Goal: Register for event/course

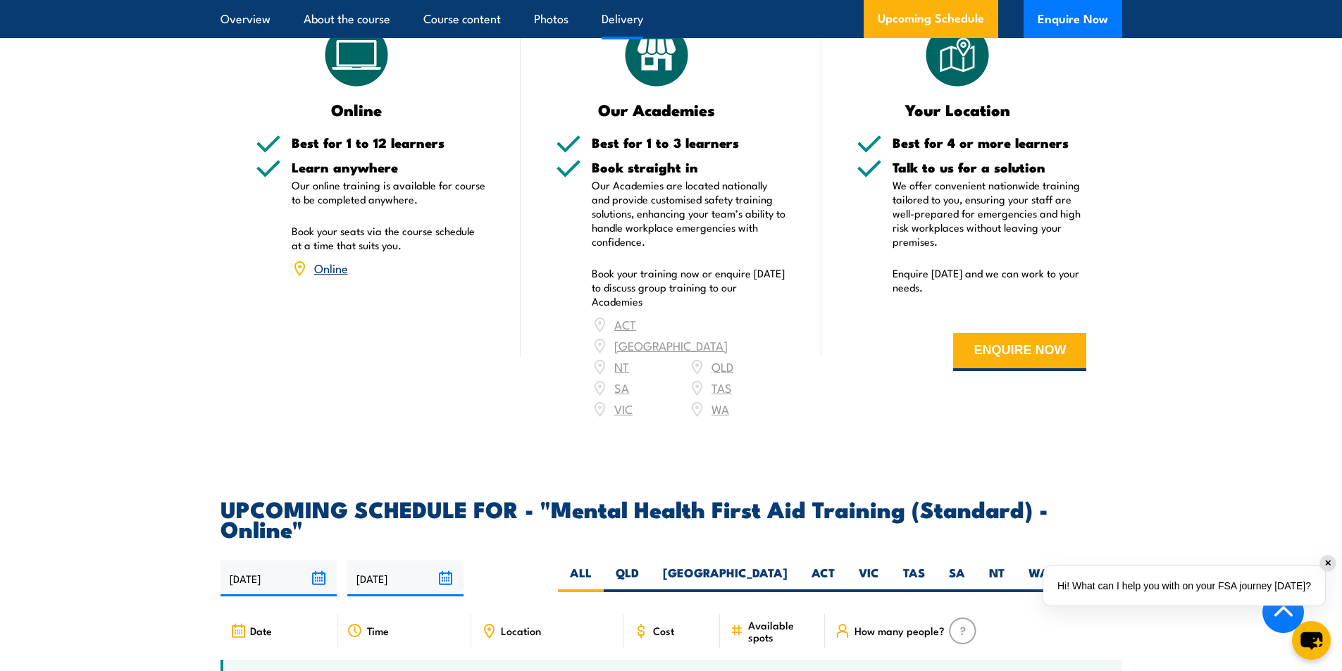
scroll to position [2465, 0]
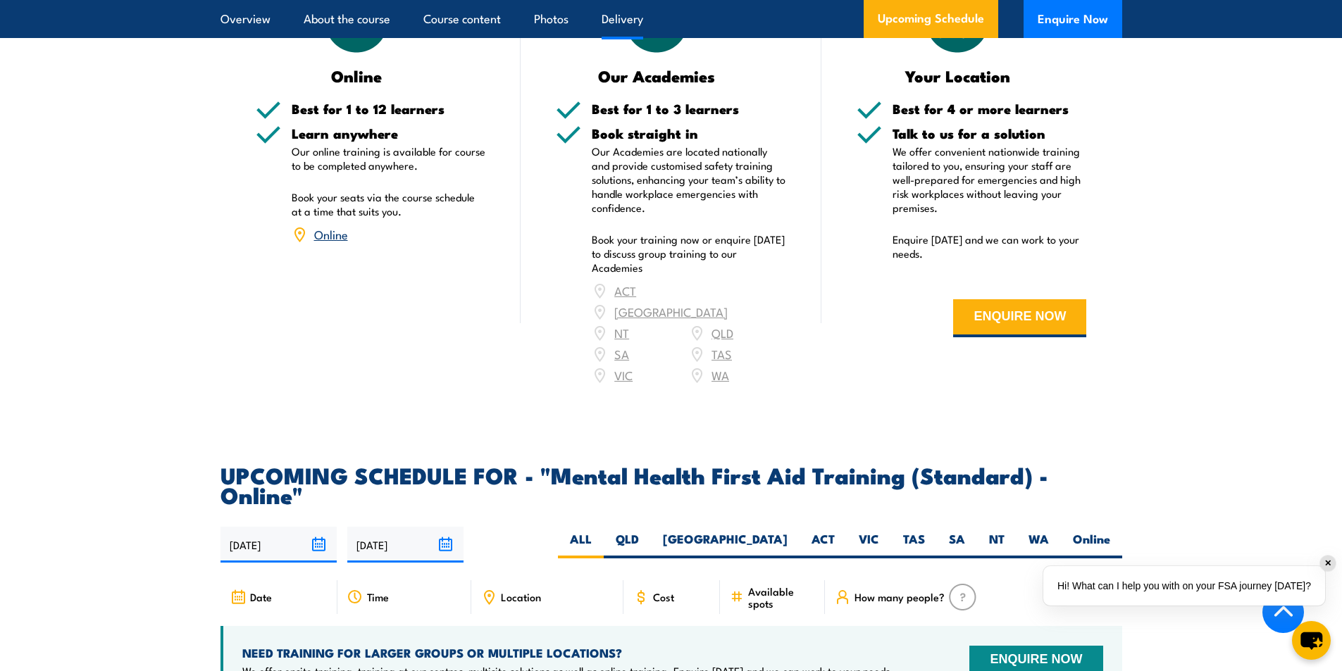
click at [772, 527] on div "[DATE] [DATE]" at bounding box center [671, 545] width 902 height 36
click at [775, 531] on label "[GEOGRAPHIC_DATA]" at bounding box center [725, 544] width 149 height 27
click at [773, 531] on label "[GEOGRAPHIC_DATA]" at bounding box center [725, 544] width 149 height 27
click at [788, 531] on input "[GEOGRAPHIC_DATA]" at bounding box center [792, 535] width 9 height 9
radio input "true"
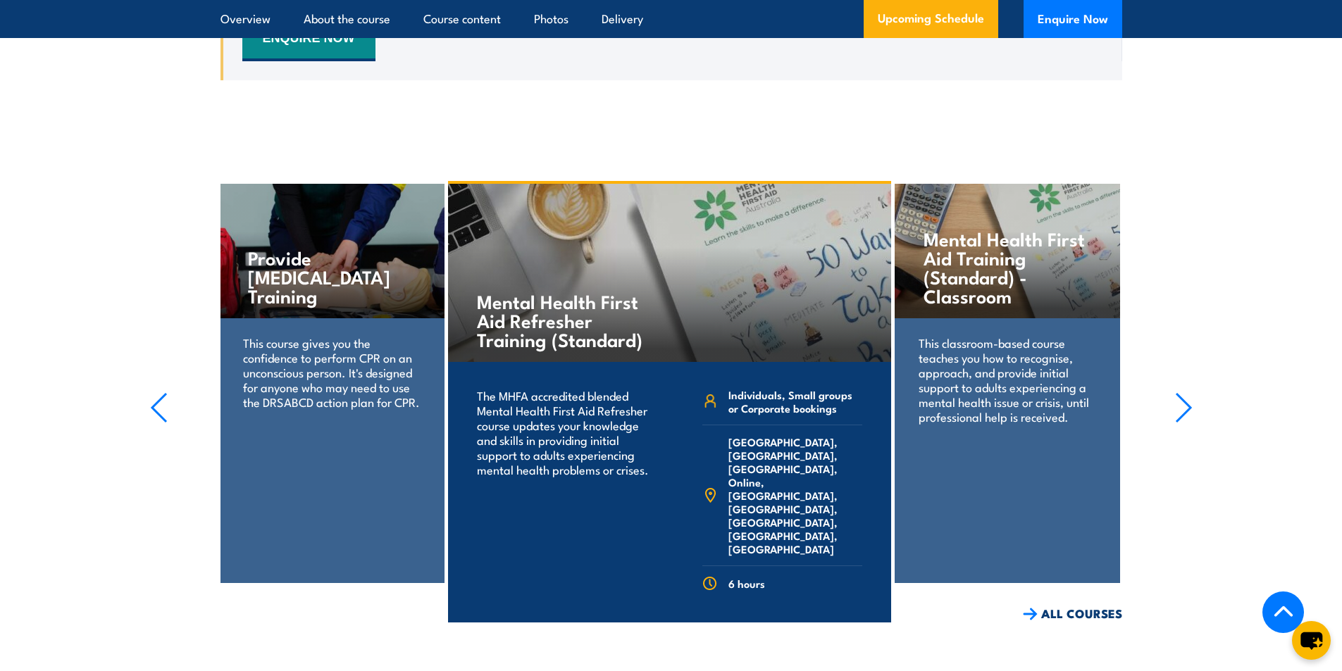
scroll to position [3244, 0]
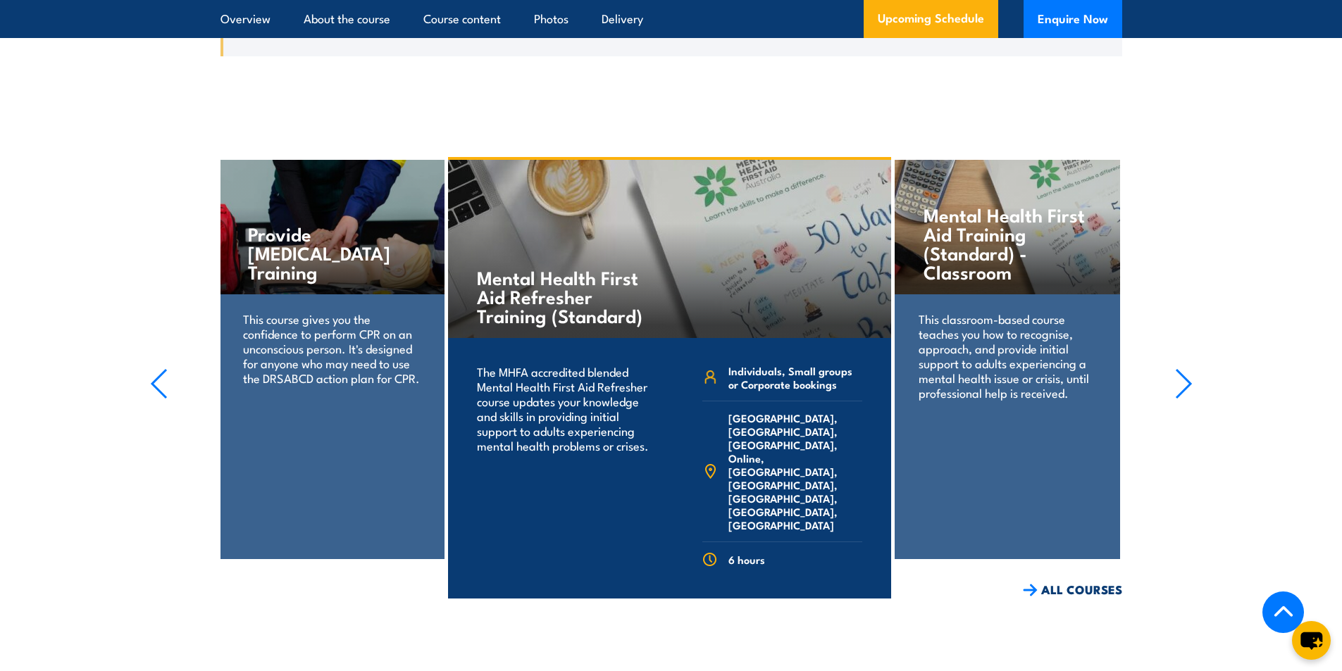
click at [859, 602] on link "COURSE DETAILS" at bounding box center [821, 620] width 139 height 37
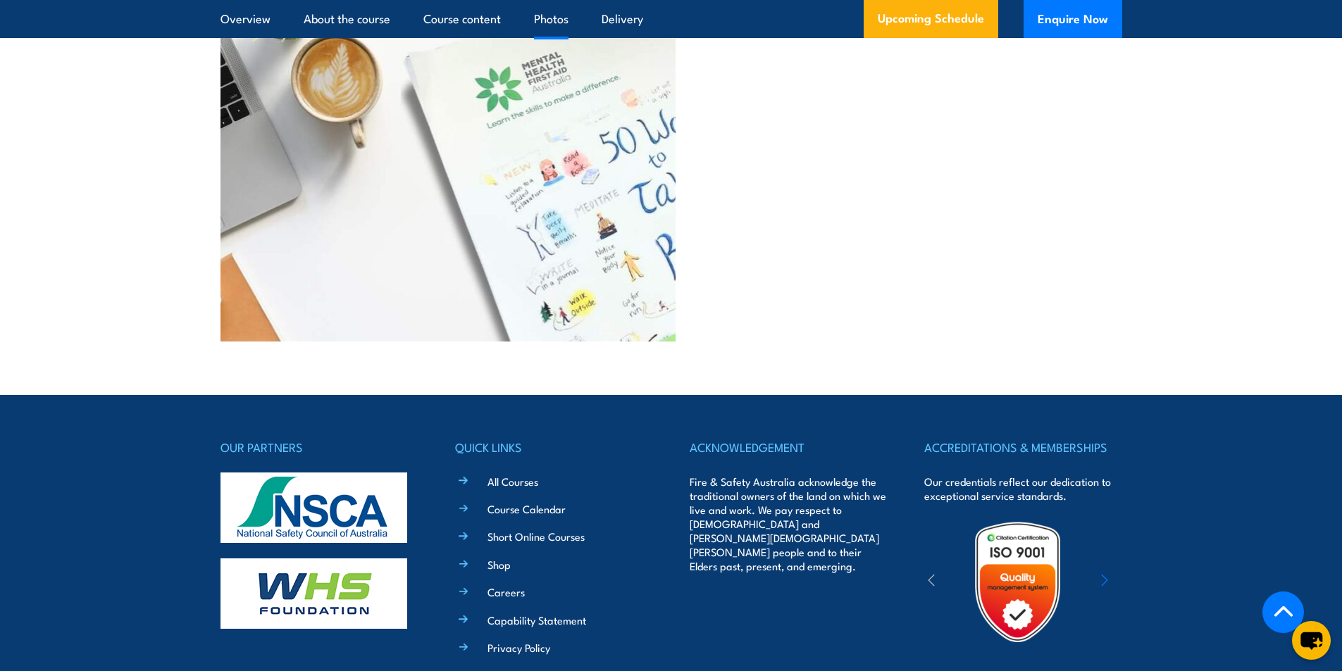
scroll to position [3733, 0]
